Goal: Navigation & Orientation: Find specific page/section

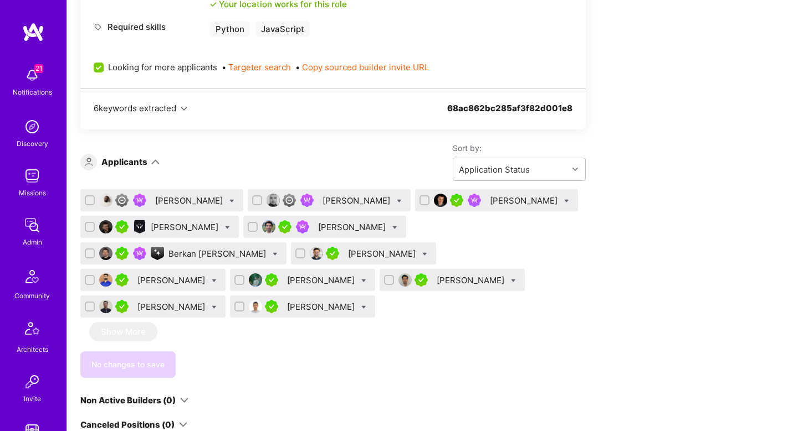
scroll to position [600, 0]
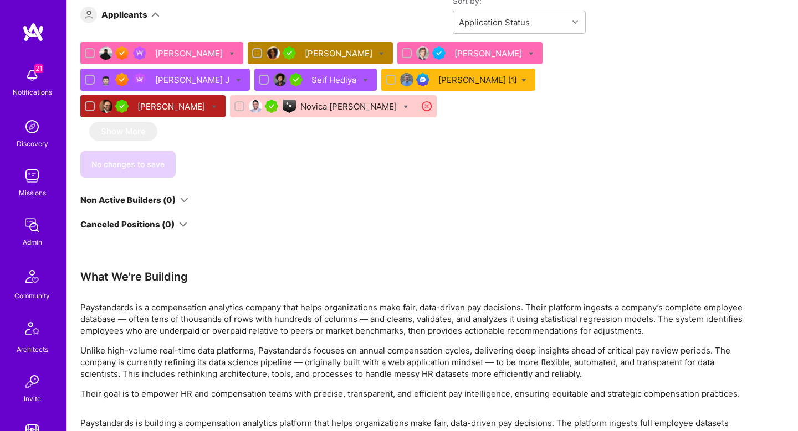
scroll to position [698, 0]
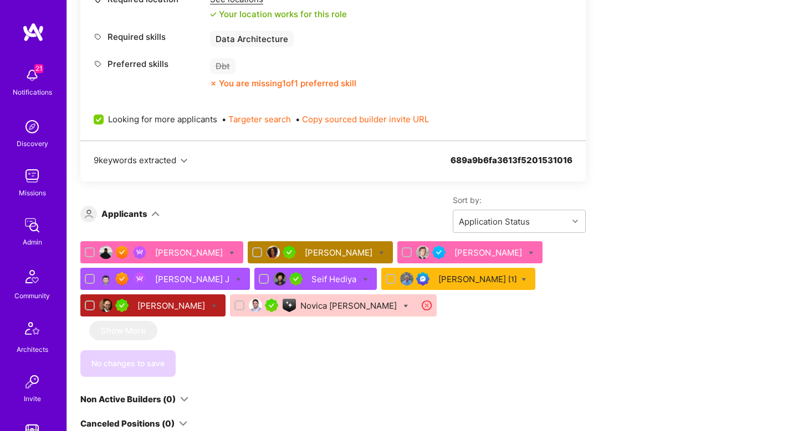
scroll to position [634, 0]
